Goal: Navigation & Orientation: Find specific page/section

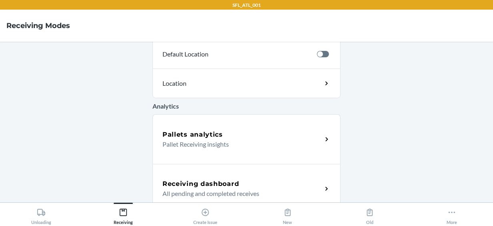
scroll to position [331, 0]
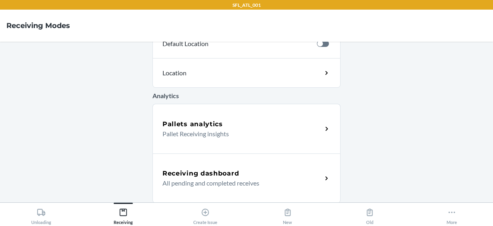
click at [210, 137] on p "Pallet Receiving insights" at bounding box center [238, 134] width 153 height 10
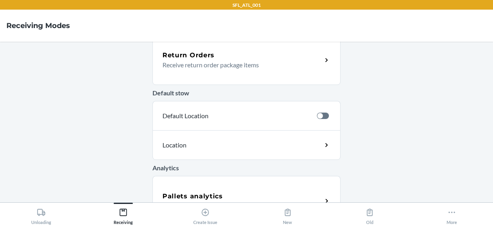
scroll to position [331, 0]
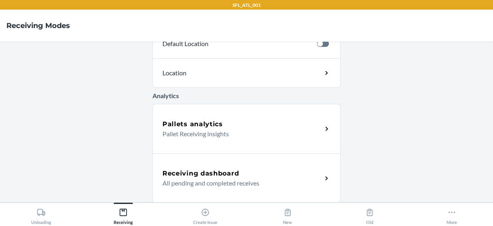
click at [233, 129] on p "Pallet Receiving insights" at bounding box center [238, 134] width 153 height 10
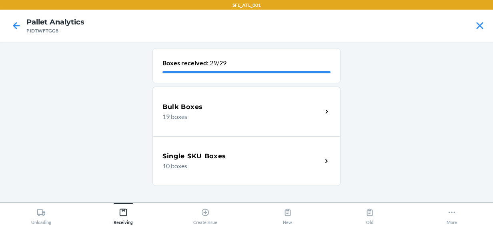
click at [233, 128] on div "Bulk Boxes 19 boxes" at bounding box center [246, 111] width 188 height 50
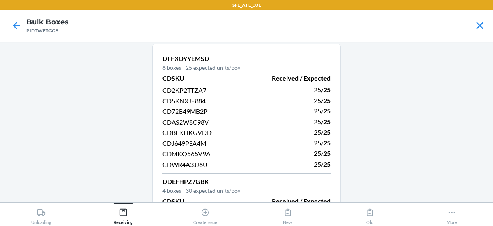
scroll to position [3, 0]
